Goal: Task Accomplishment & Management: Manage account settings

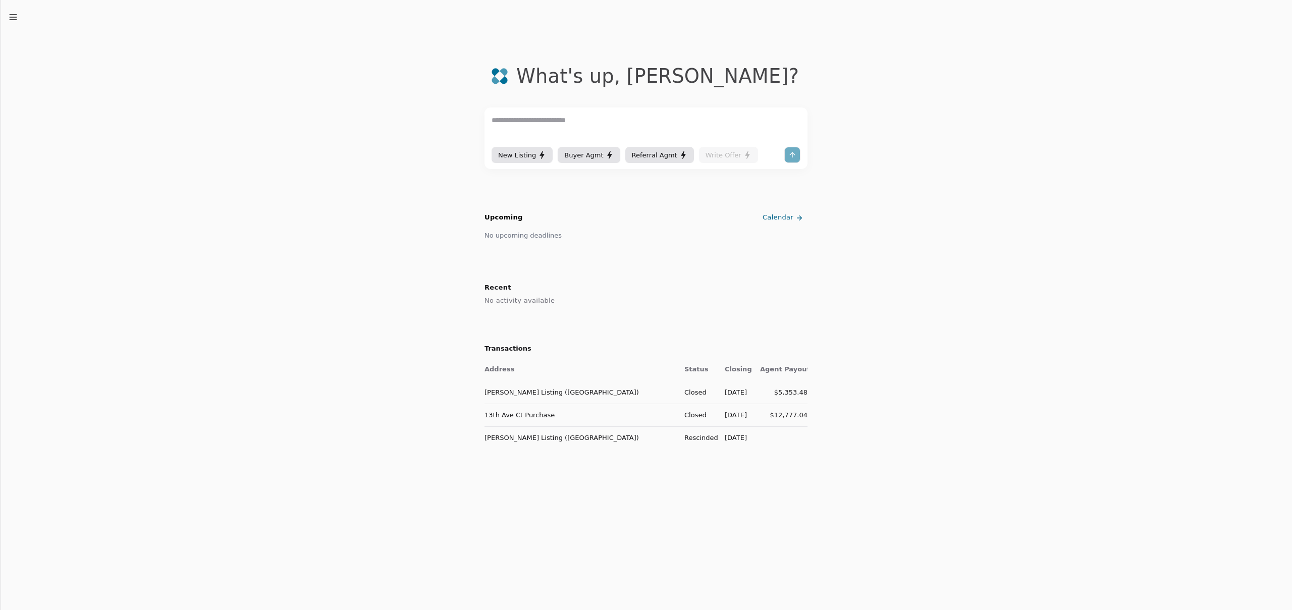
click at [11, 17] on line "button" at bounding box center [13, 17] width 7 height 0
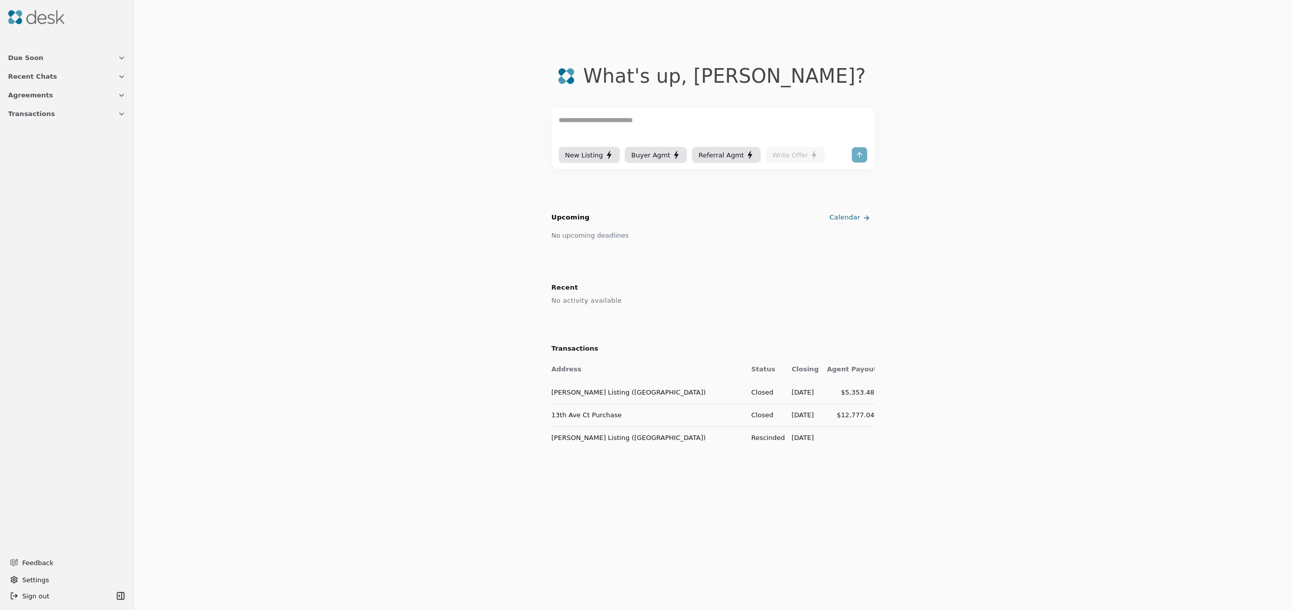
click at [41, 592] on span "Sign out" at bounding box center [35, 596] width 27 height 11
